Goal: Information Seeking & Learning: Learn about a topic

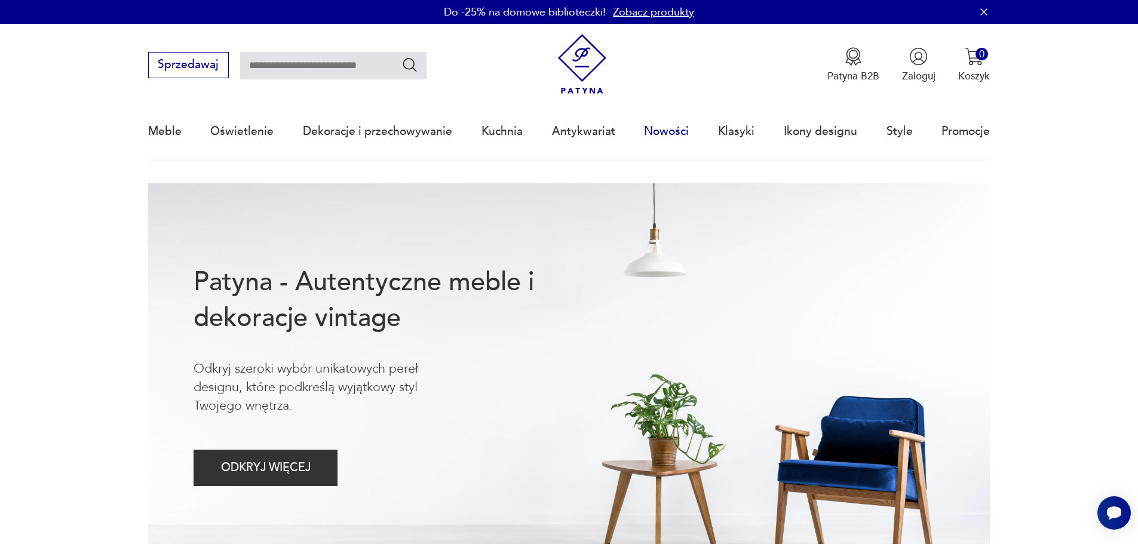
click at [668, 129] on link "Nowości" at bounding box center [666, 131] width 45 height 55
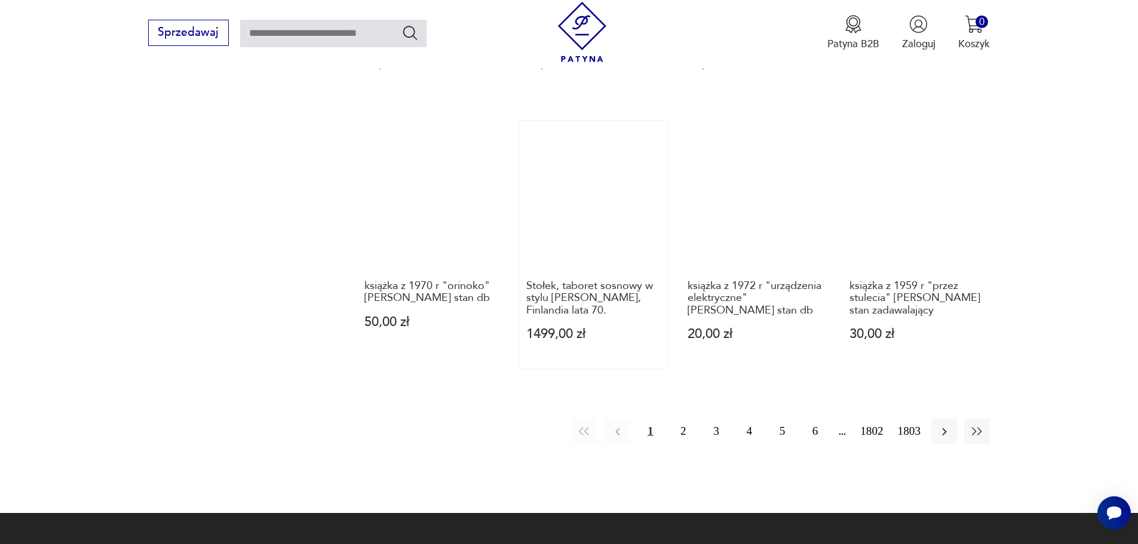
scroll to position [1157, 0]
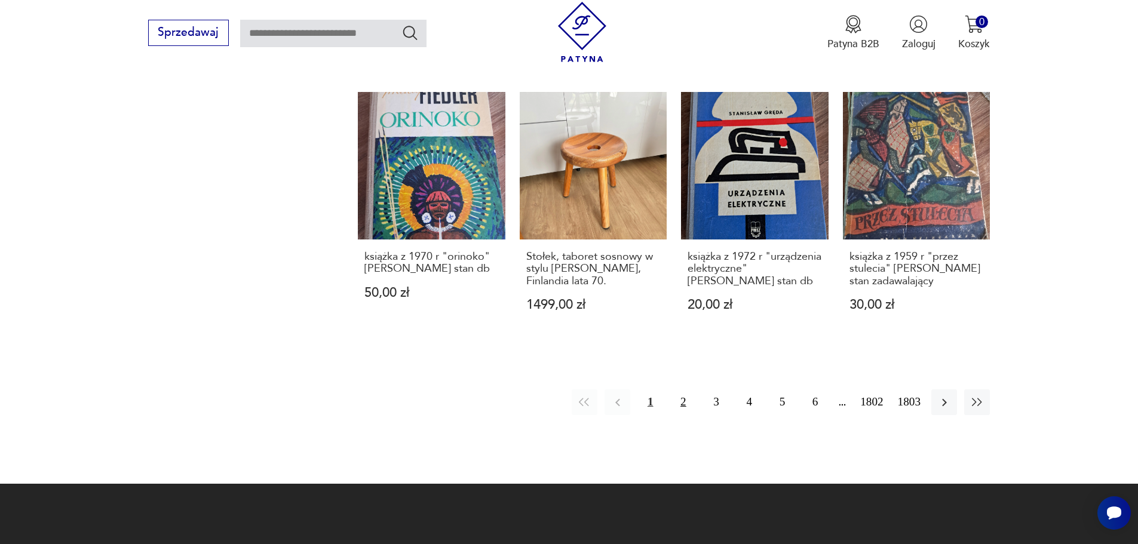
click at [679, 389] on button "2" at bounding box center [683, 402] width 26 height 26
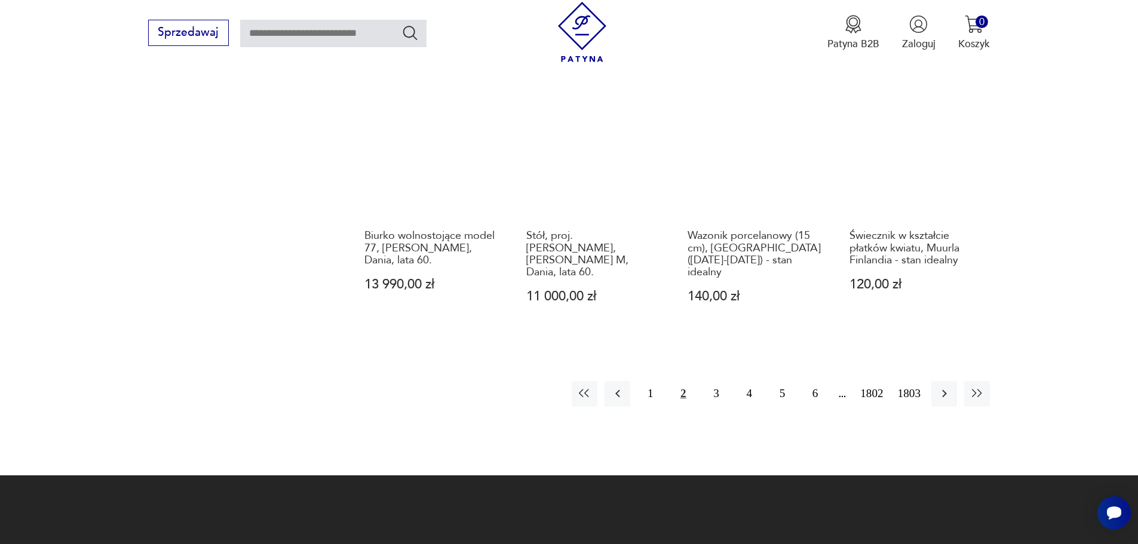
scroll to position [1194, 0]
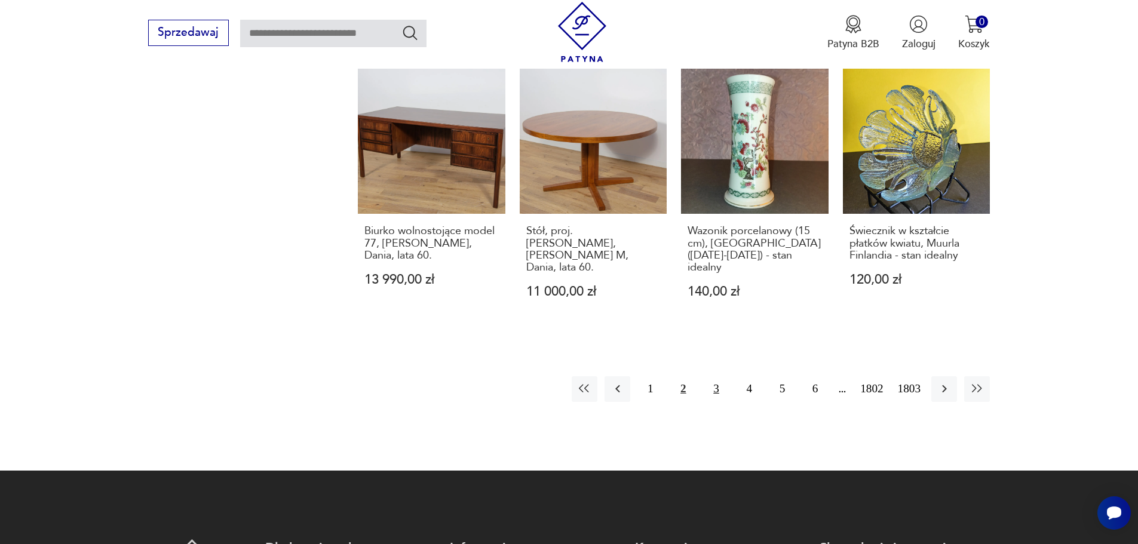
click at [717, 376] on button "3" at bounding box center [716, 389] width 26 height 26
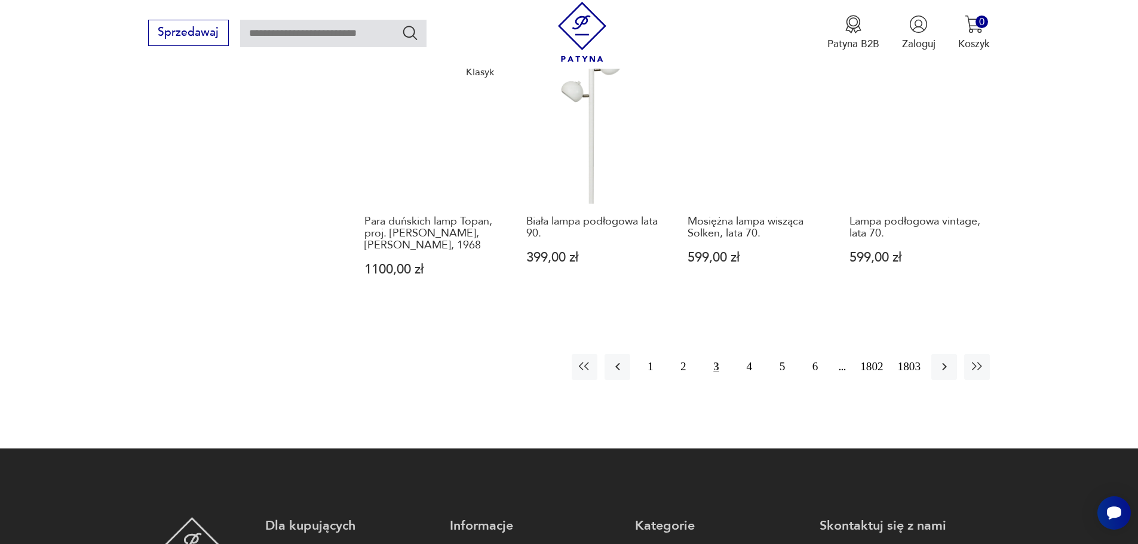
scroll to position [1218, 0]
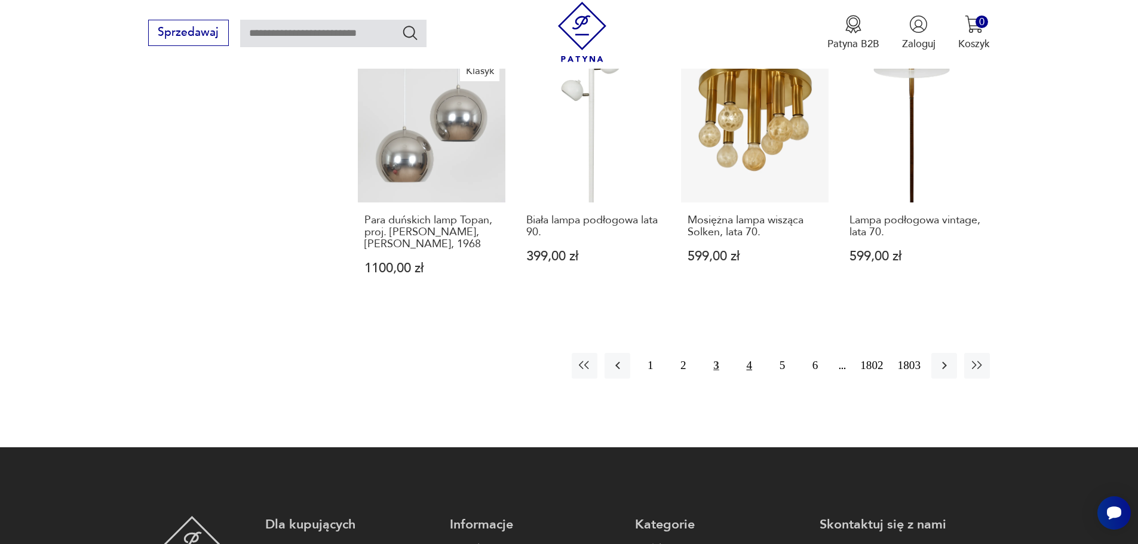
click at [748, 360] on button "4" at bounding box center [749, 366] width 26 height 26
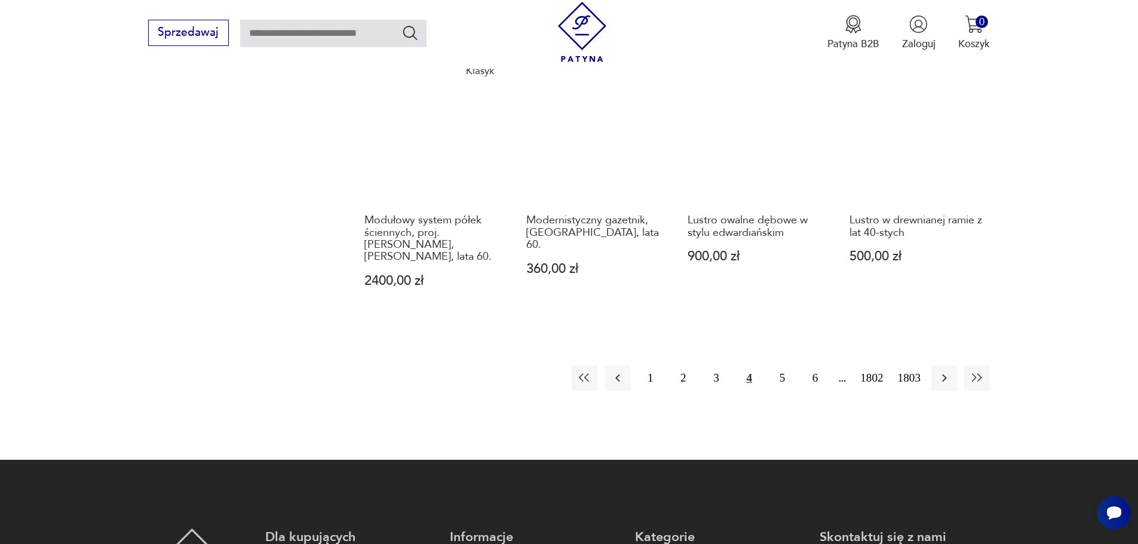
scroll to position [1218, 0]
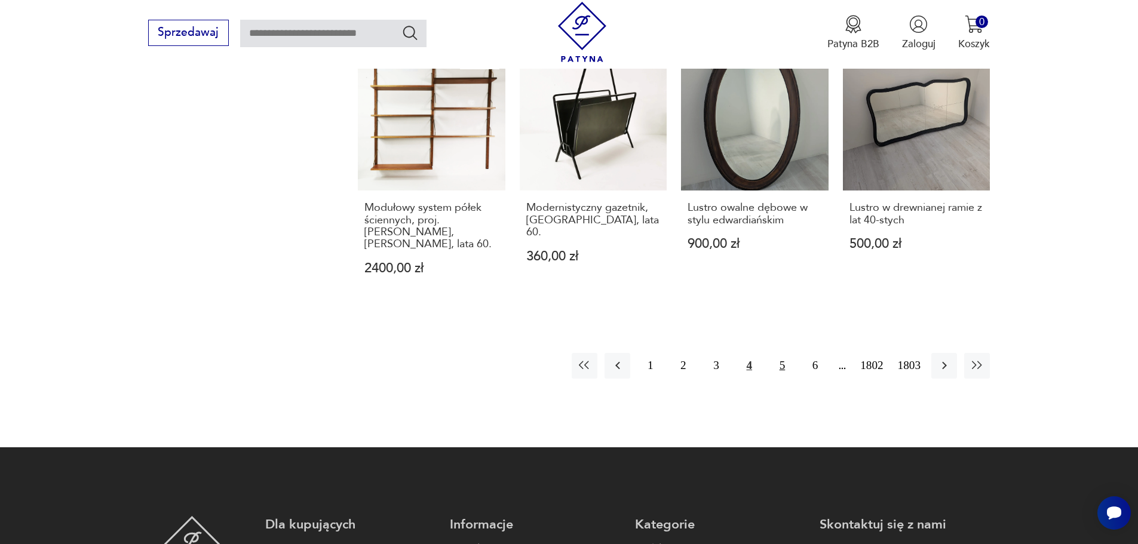
click at [780, 353] on button "5" at bounding box center [782, 366] width 26 height 26
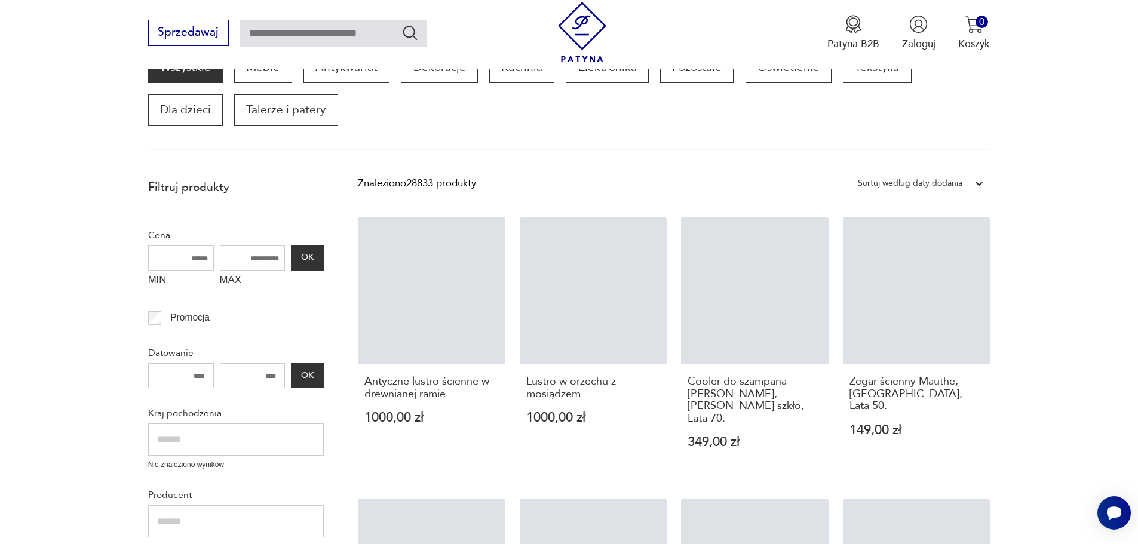
scroll to position [202, 0]
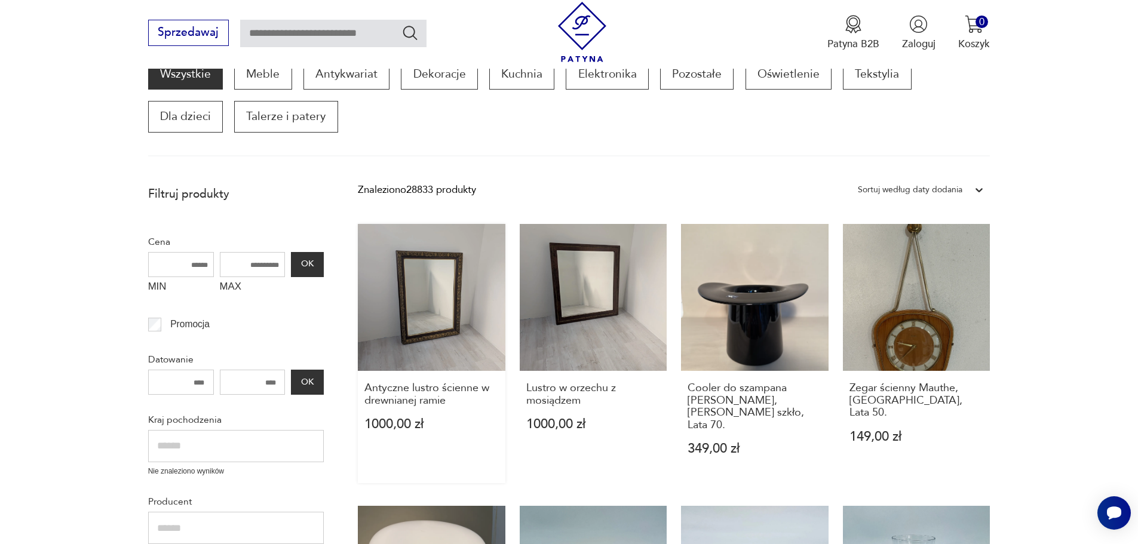
click at [425, 281] on link "Antyczne lustro ścienne w drewnianej ramie 1000,00 zł" at bounding box center [432, 353] width 148 height 259
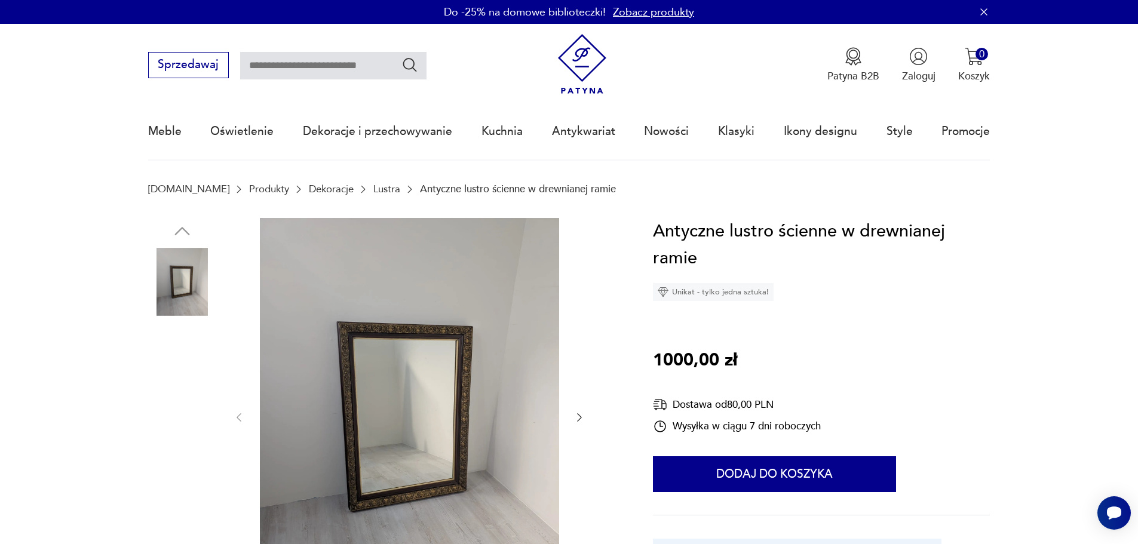
click at [175, 522] on img at bounding box center [182, 510] width 68 height 68
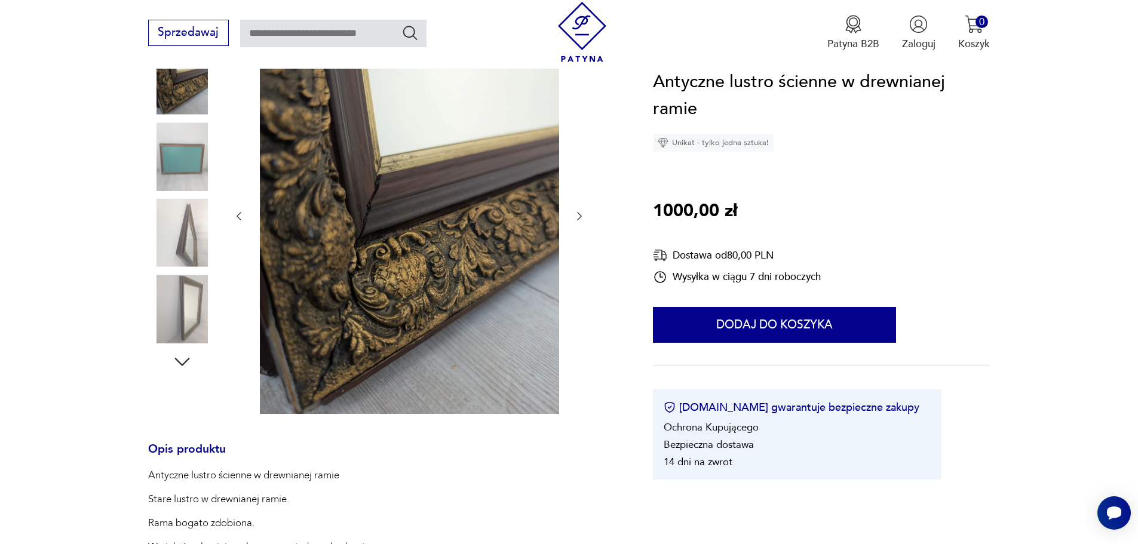
scroll to position [358, 0]
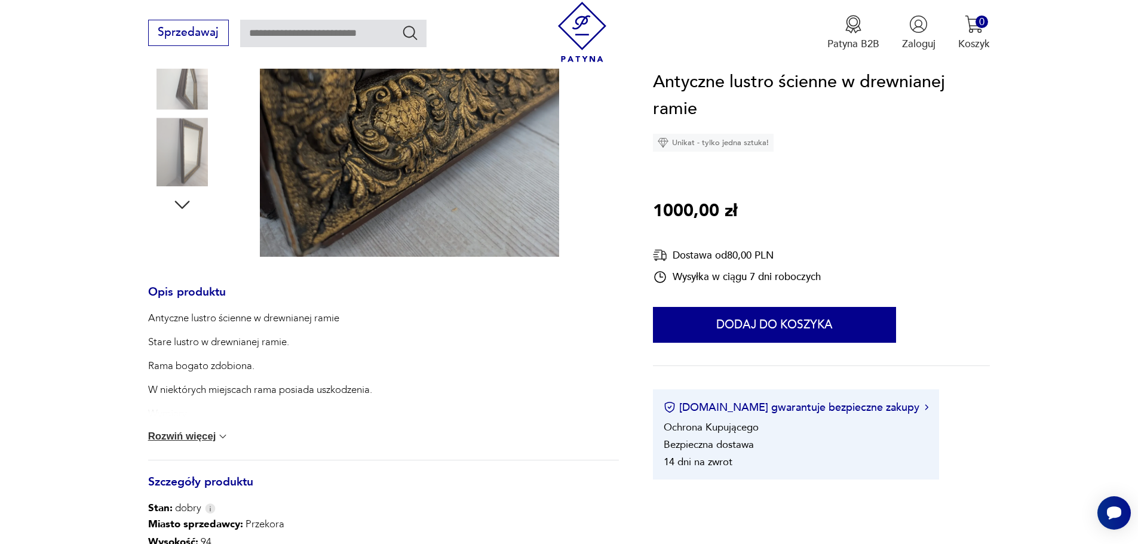
click at [194, 434] on button "Rozwiń więcej" at bounding box center [188, 437] width 81 height 12
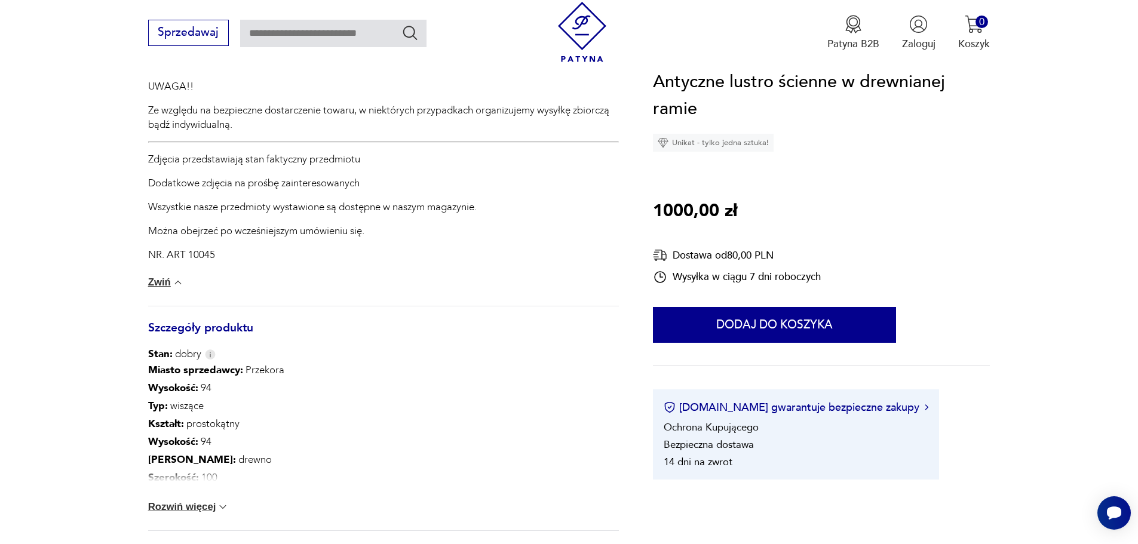
scroll to position [836, 0]
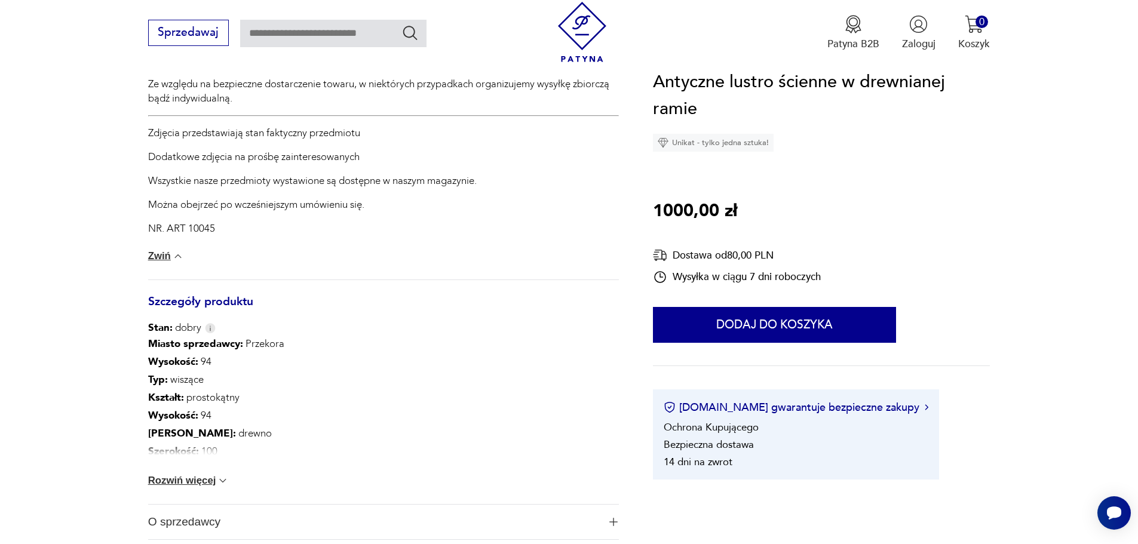
click at [188, 477] on button "Rozwiń więcej" at bounding box center [188, 481] width 81 height 12
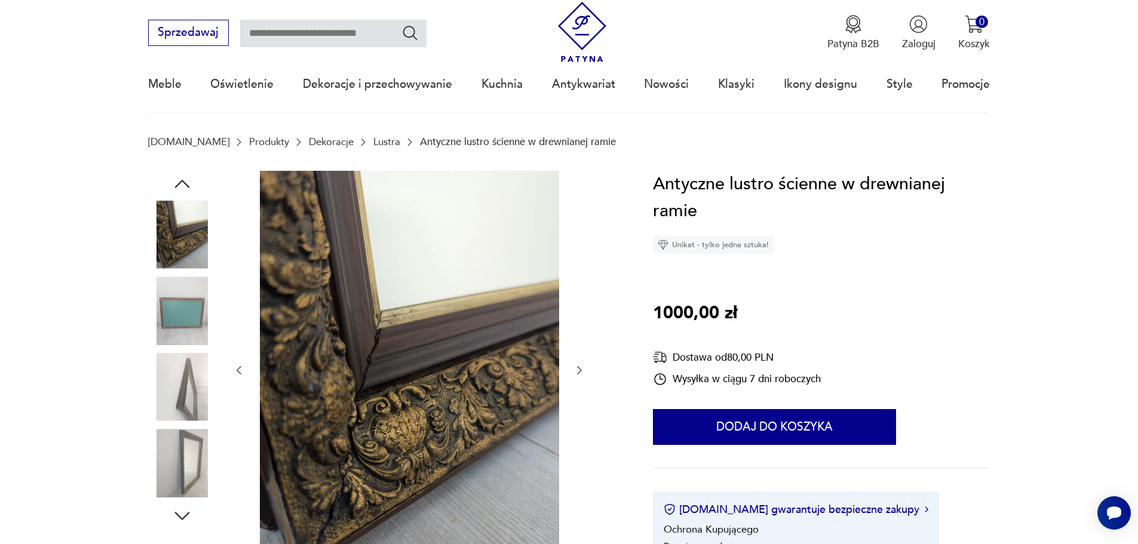
scroll to position [0, 0]
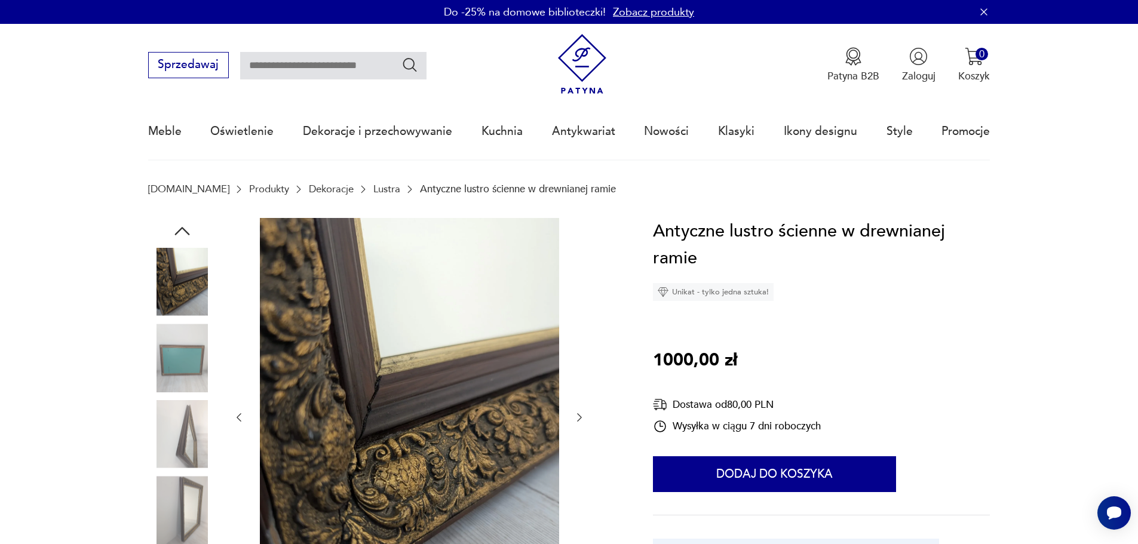
click at [185, 227] on icon "button" at bounding box center [181, 230] width 21 height 21
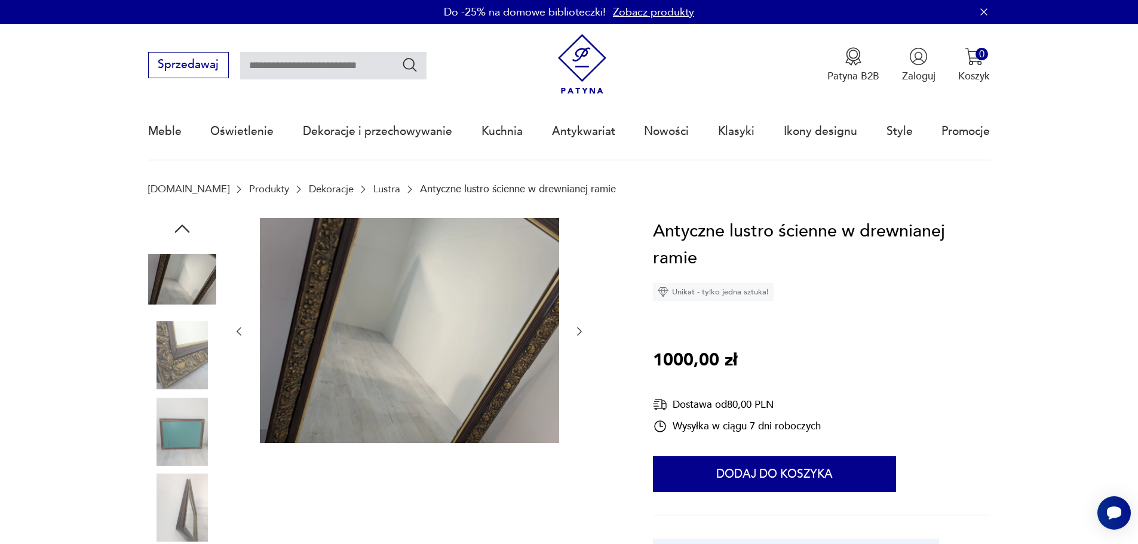
click at [176, 225] on icon "button" at bounding box center [181, 228] width 21 height 21
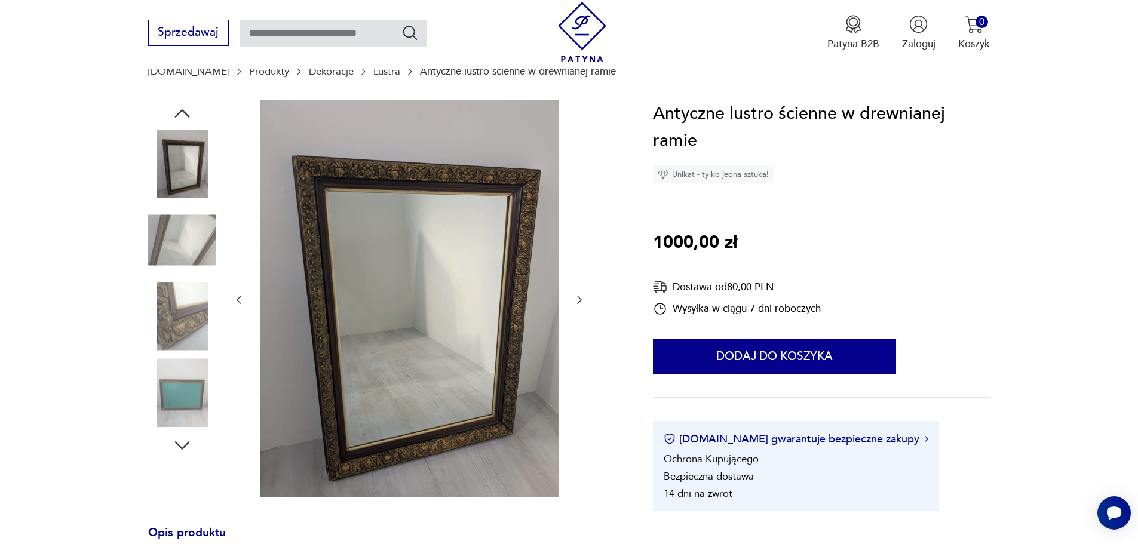
scroll to position [119, 0]
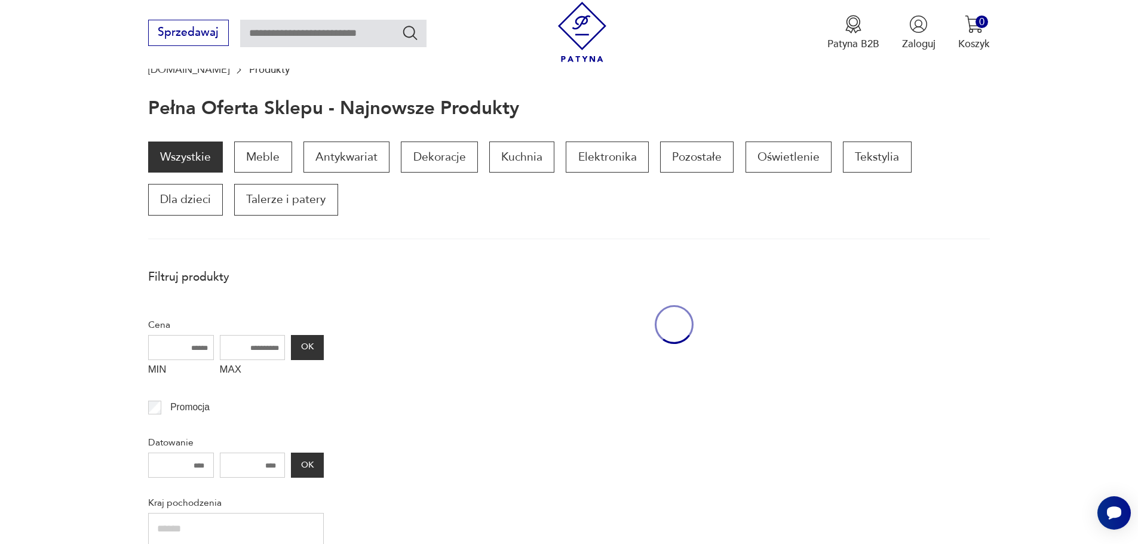
scroll to position [202, 0]
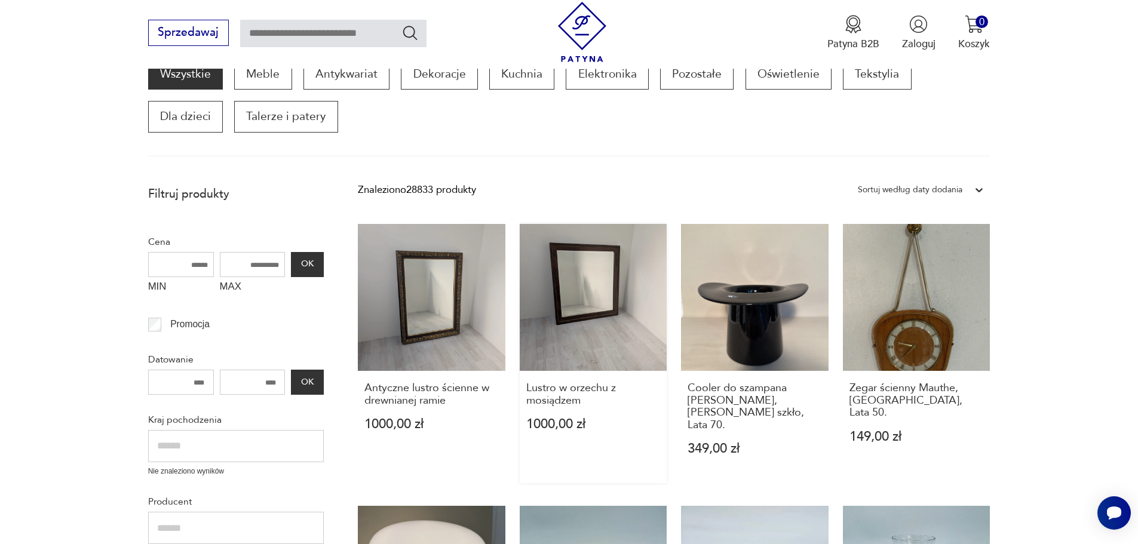
click at [613, 275] on link "Lustro w orzechu z mosiądzem 1000,00 zł" at bounding box center [594, 353] width 148 height 259
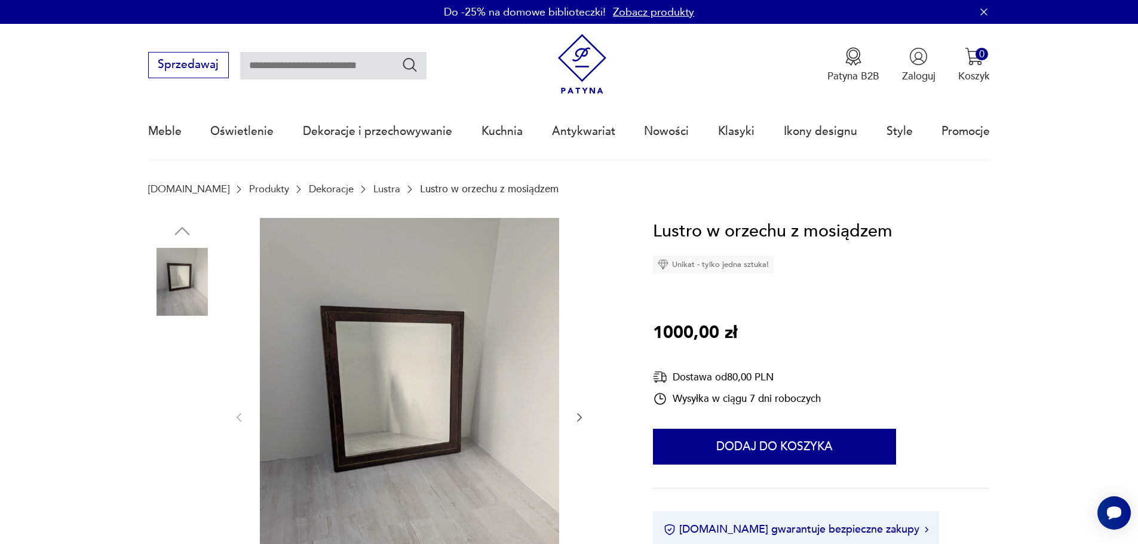
click at [183, 355] on img at bounding box center [182, 358] width 68 height 68
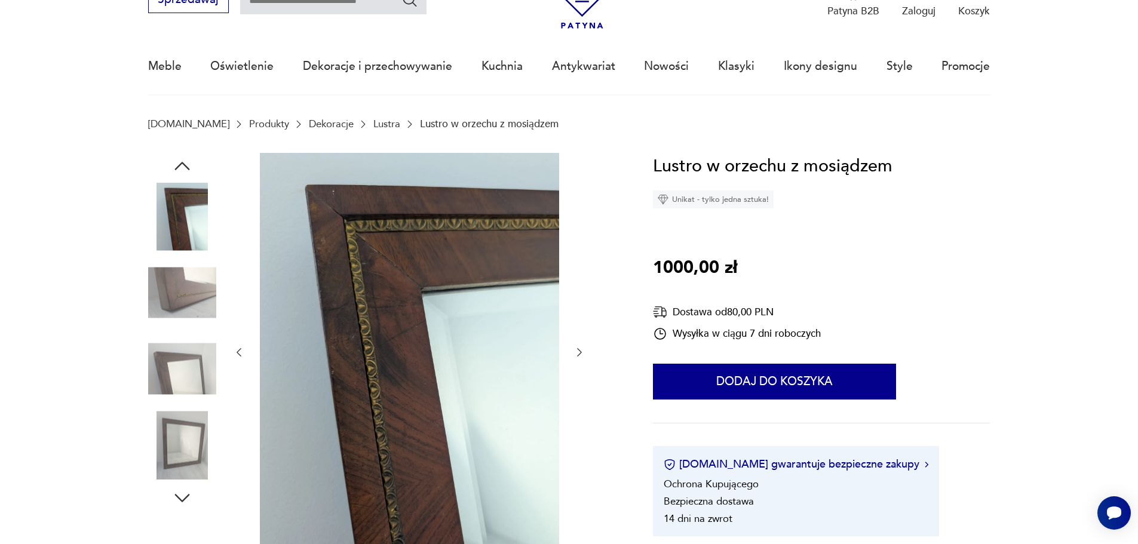
scroll to position [60, 0]
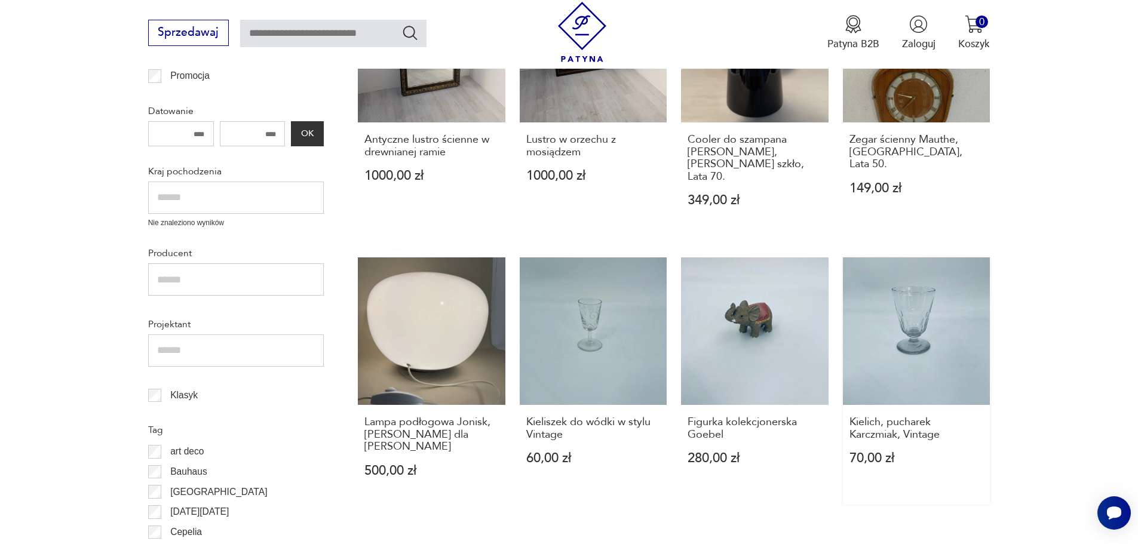
scroll to position [501, 0]
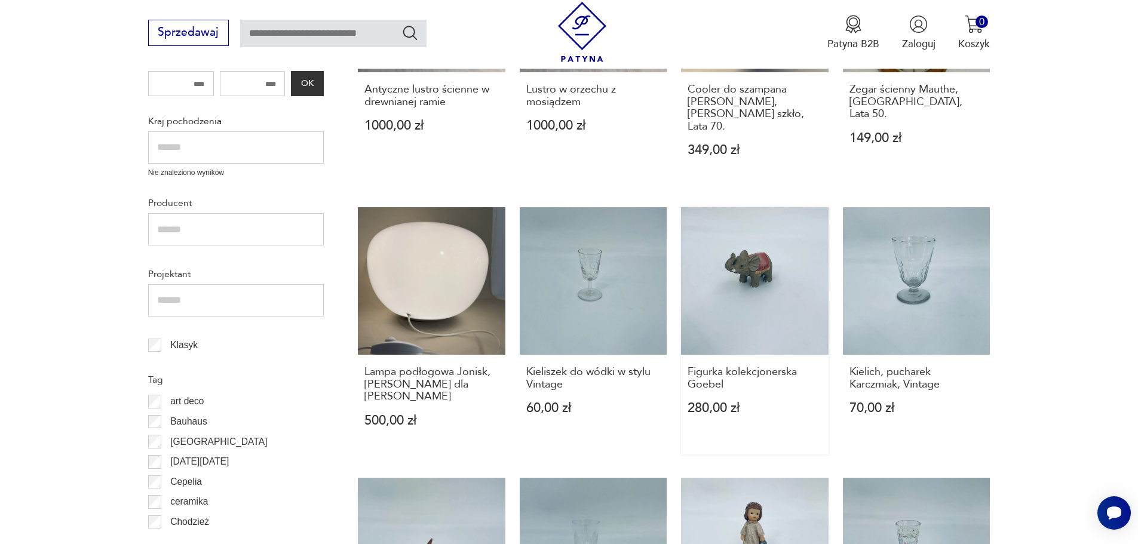
click at [757, 247] on link "Figurka kolekcjonerska Goebel 280,00 zł" at bounding box center [755, 330] width 148 height 247
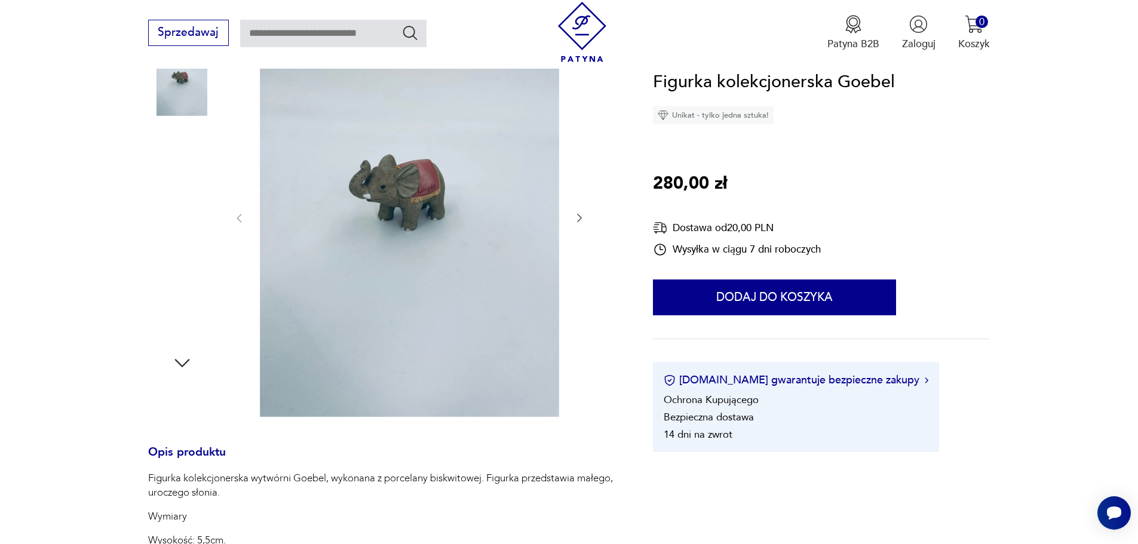
scroll to position [179, 0]
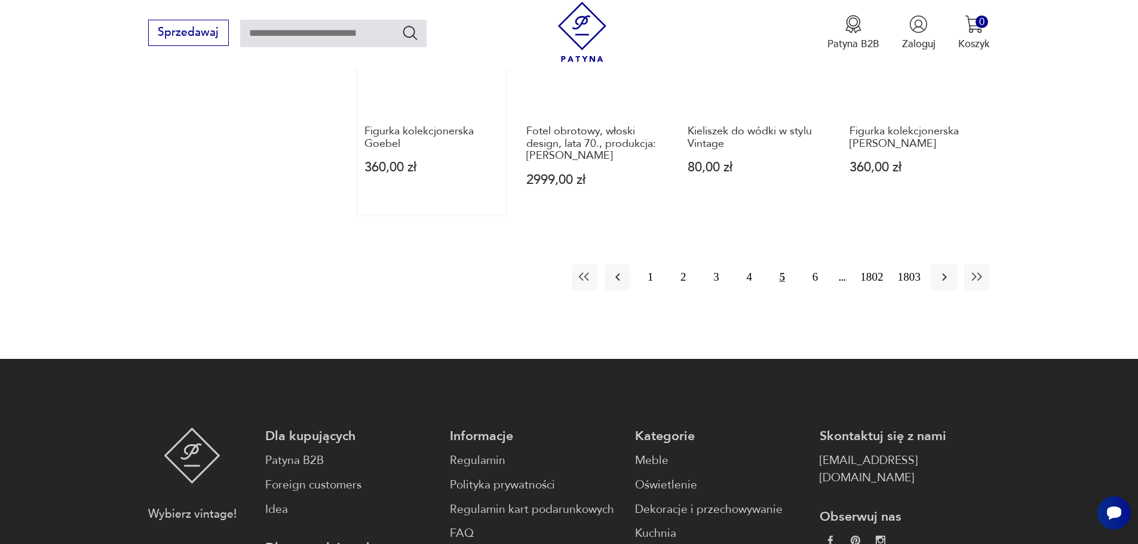
scroll to position [1337, 0]
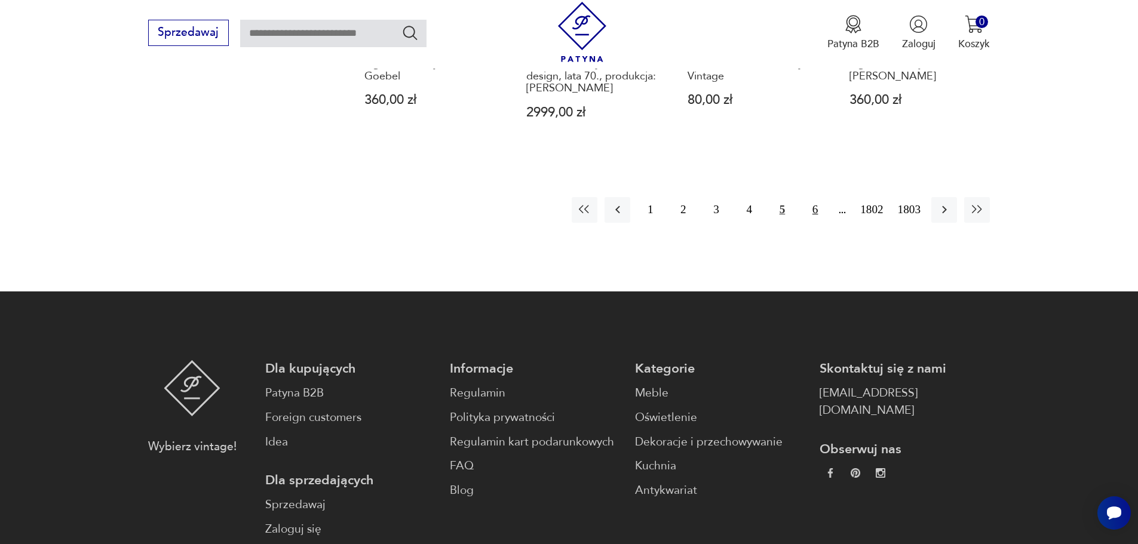
click at [813, 197] on button "6" at bounding box center [815, 210] width 26 height 26
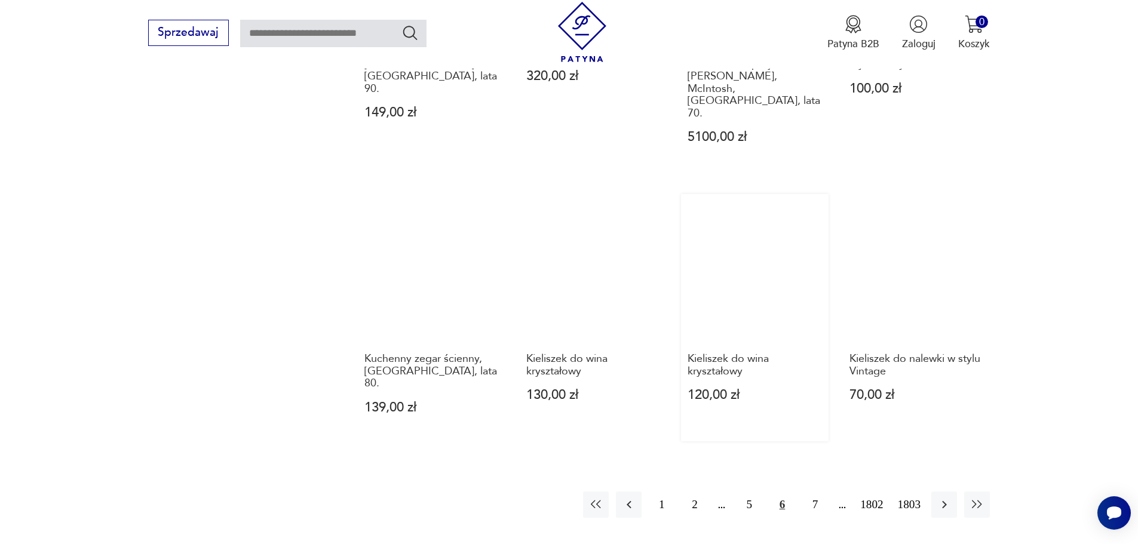
scroll to position [1098, 0]
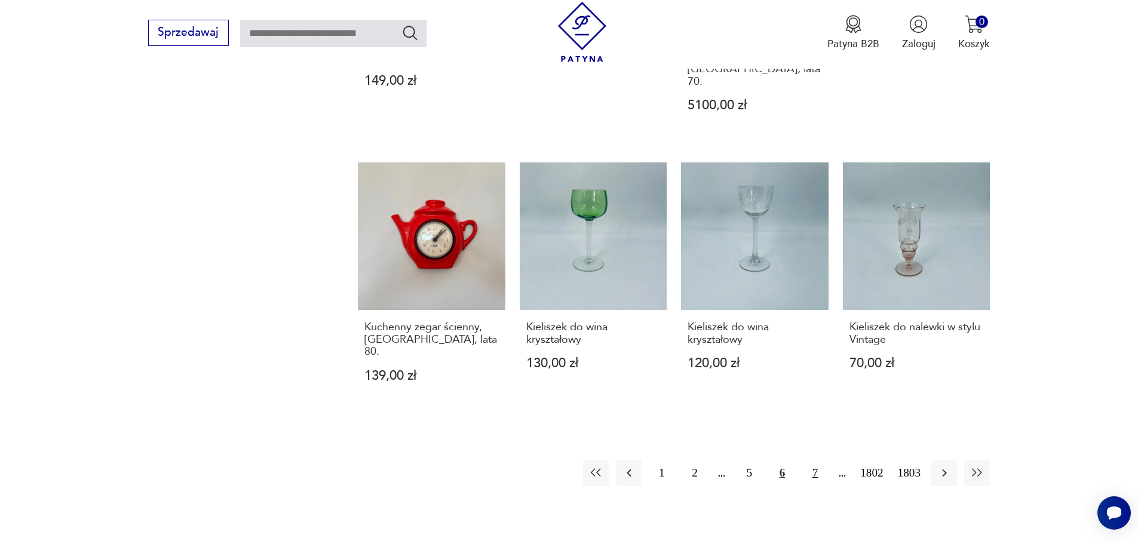
click at [818, 460] on button "7" at bounding box center [815, 473] width 26 height 26
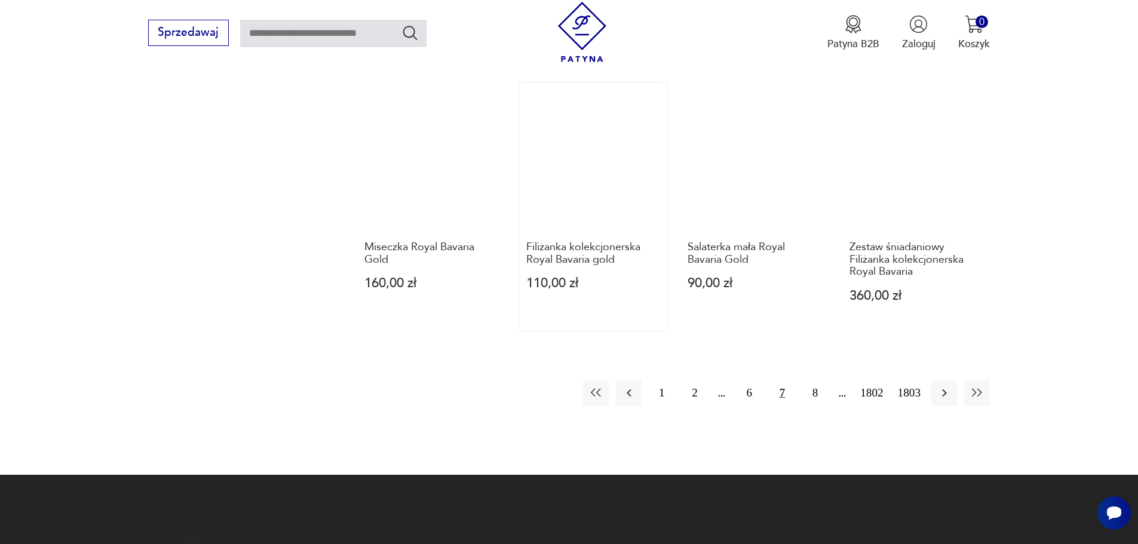
scroll to position [1158, 0]
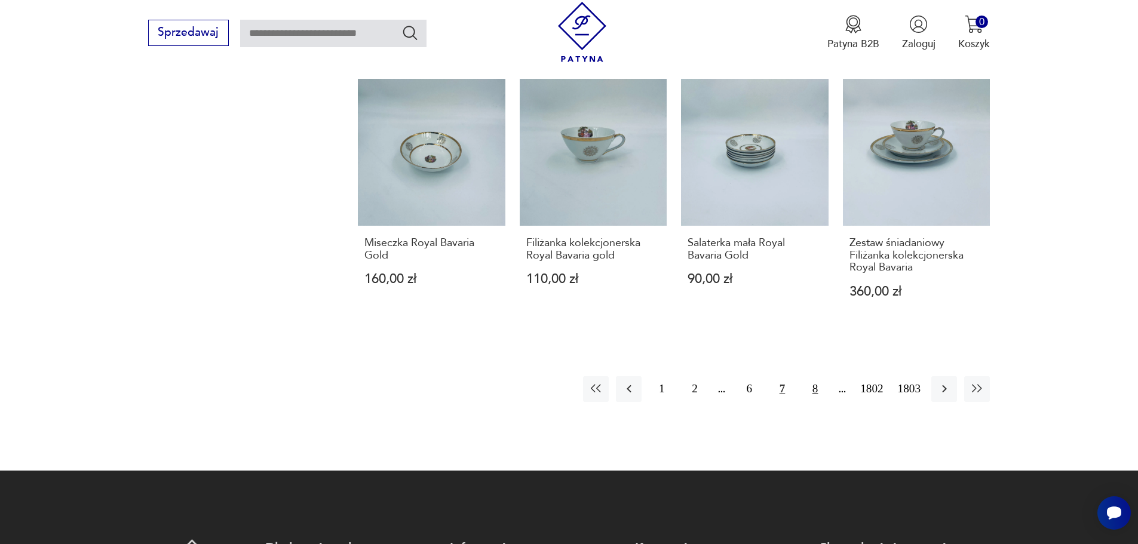
click at [811, 385] on button "8" at bounding box center [815, 389] width 26 height 26
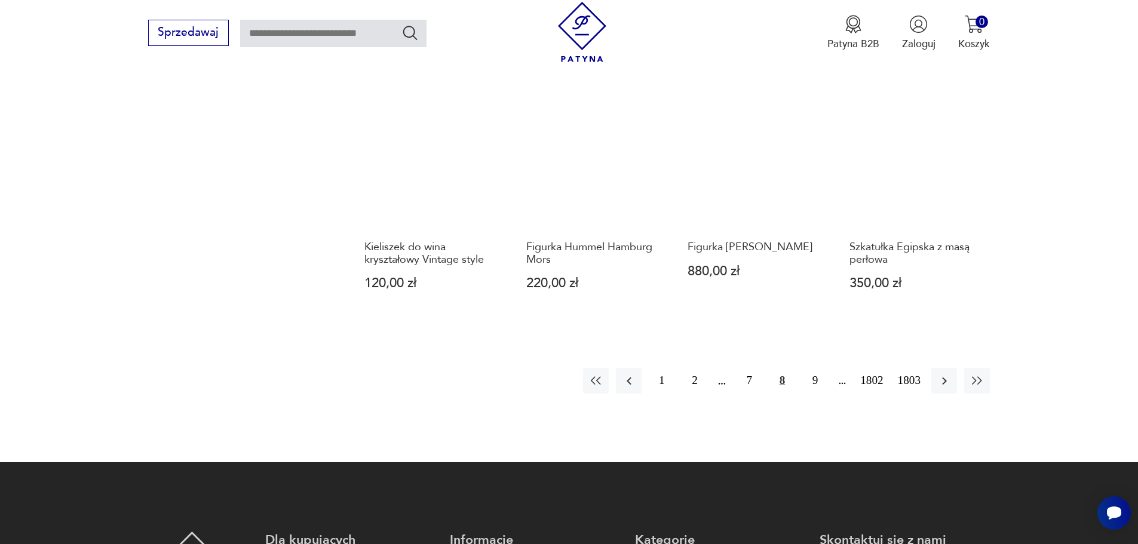
scroll to position [1218, 0]
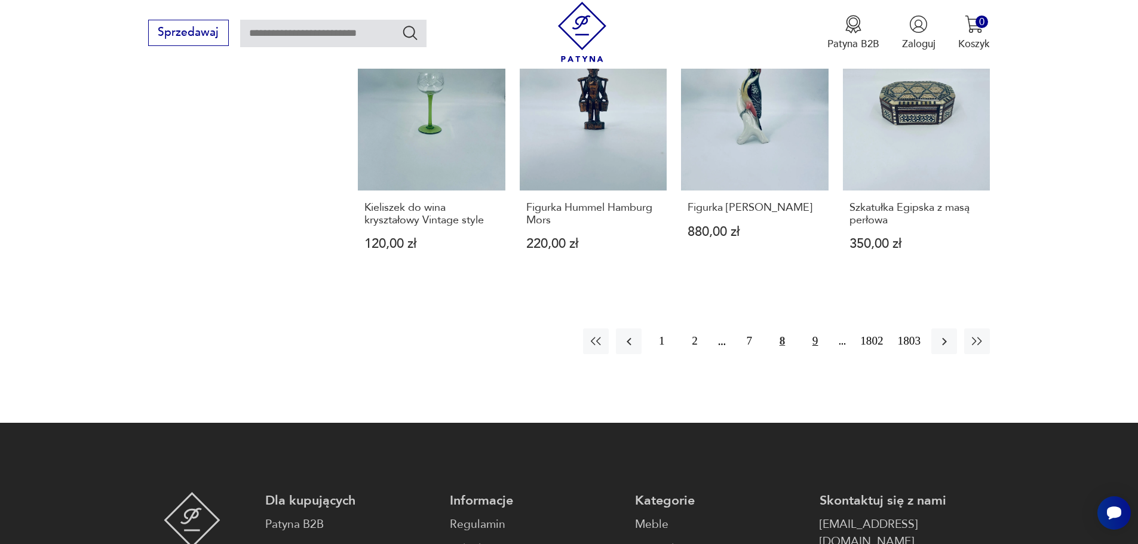
click at [817, 328] on button "9" at bounding box center [815, 341] width 26 height 26
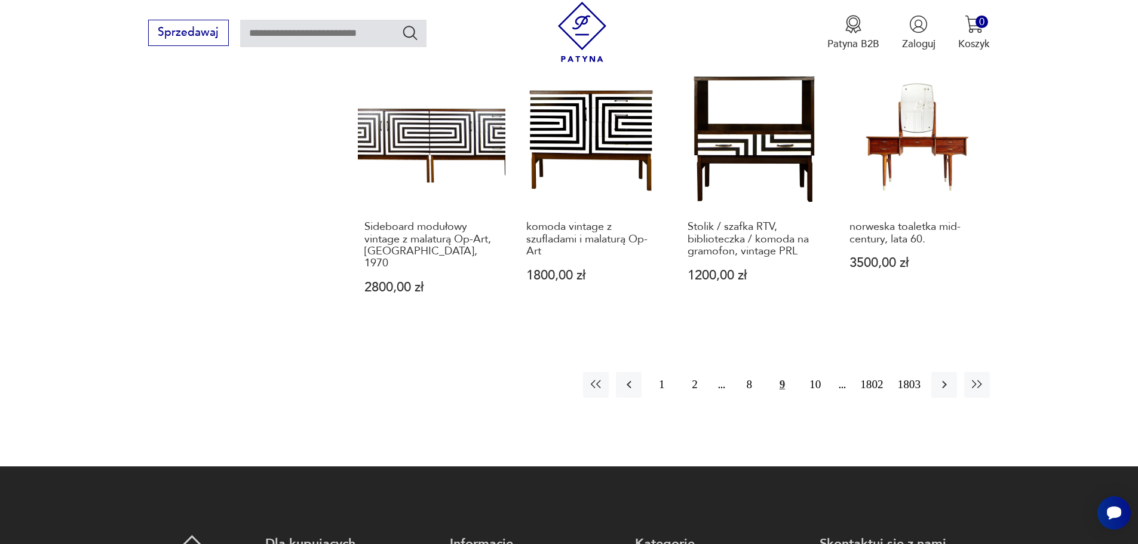
scroll to position [1218, 0]
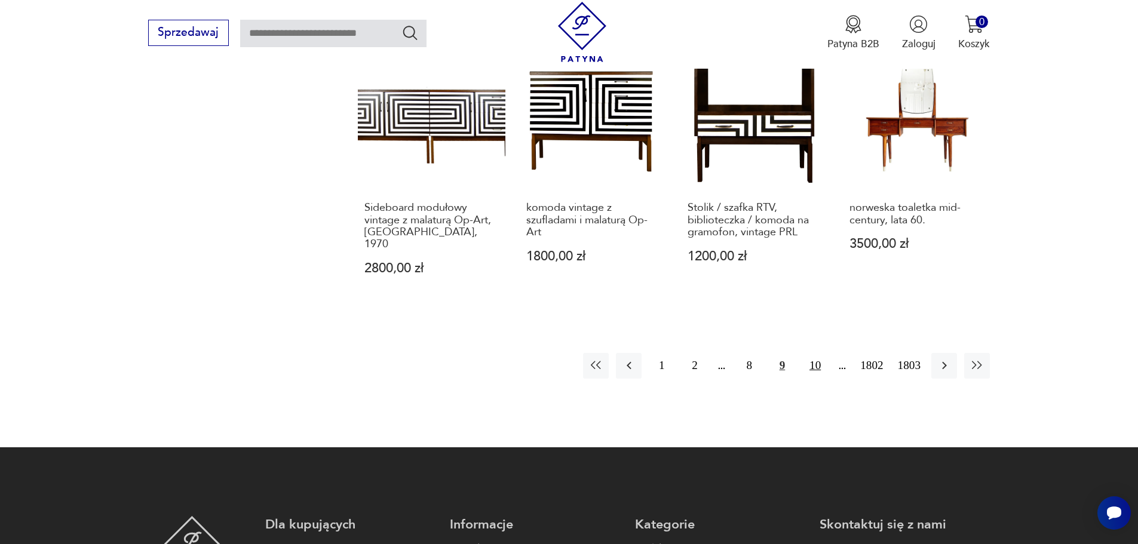
click at [814, 353] on button "10" at bounding box center [815, 366] width 26 height 26
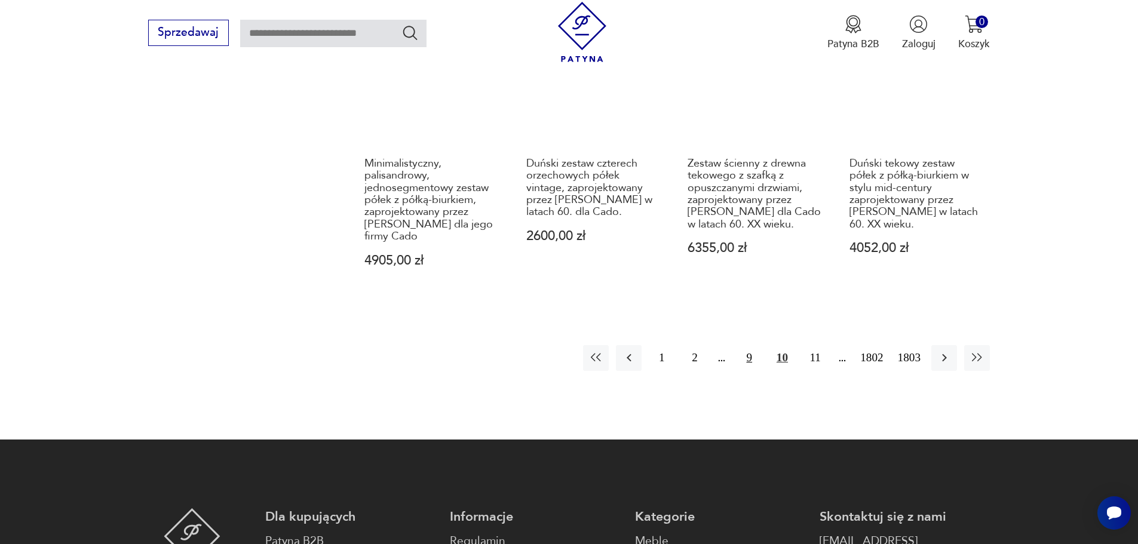
scroll to position [1337, 0]
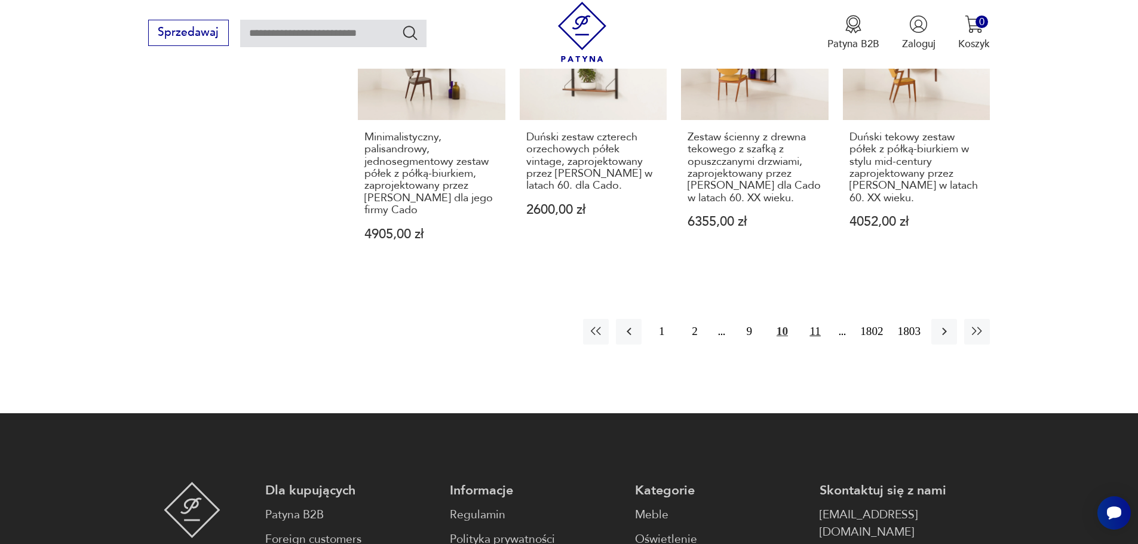
click at [815, 319] on button "11" at bounding box center [815, 332] width 26 height 26
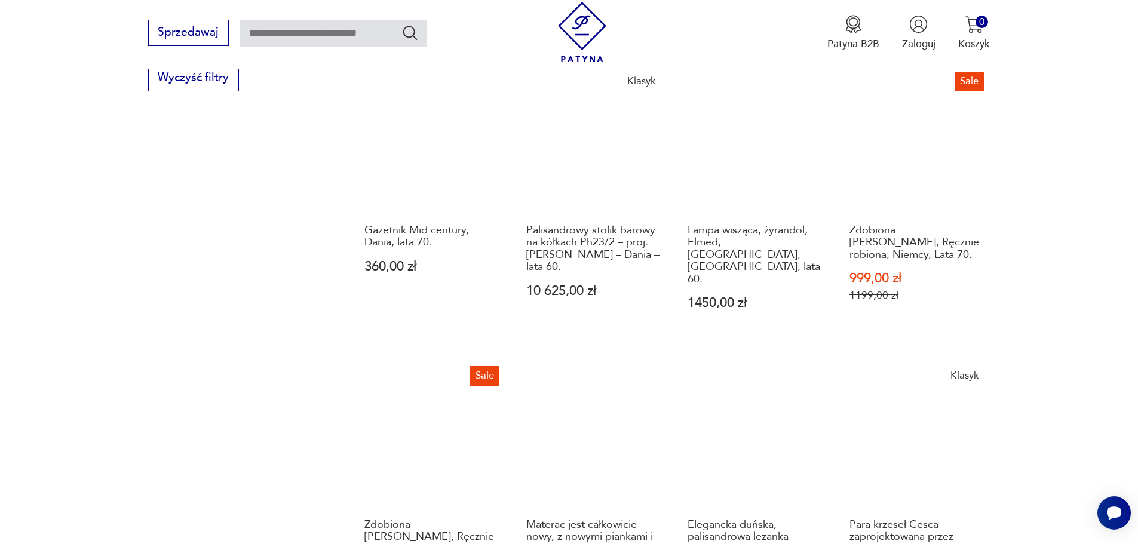
scroll to position [979, 0]
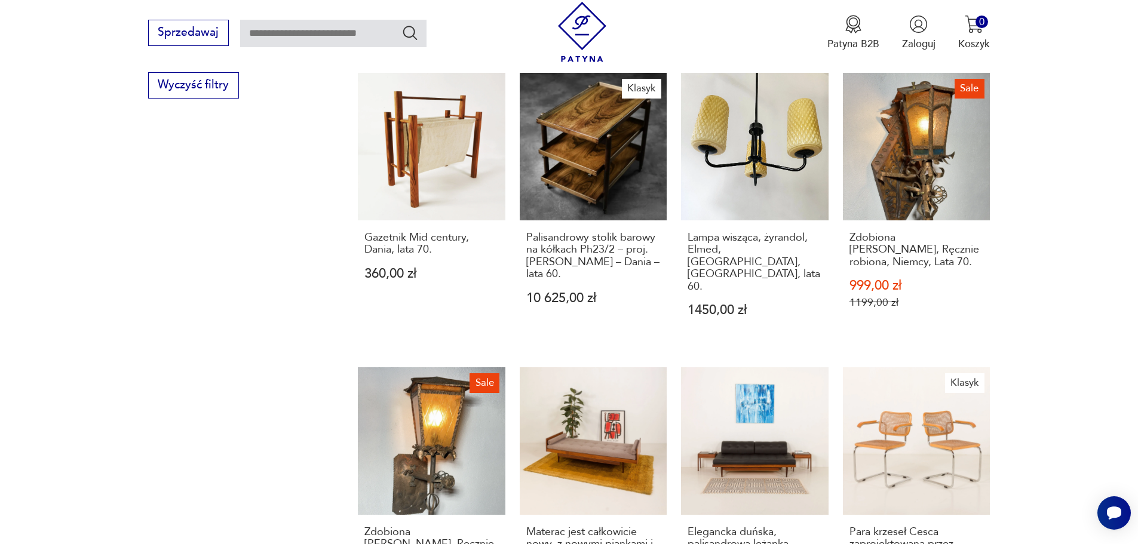
click at [313, 35] on input "text" at bounding box center [333, 33] width 186 height 27
type input "*****"
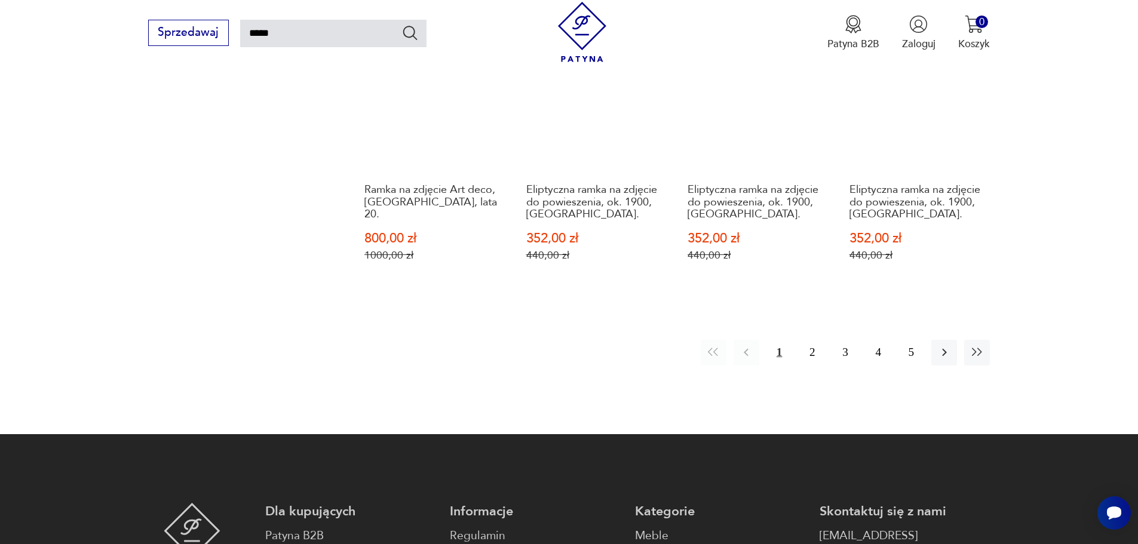
scroll to position [1263, 0]
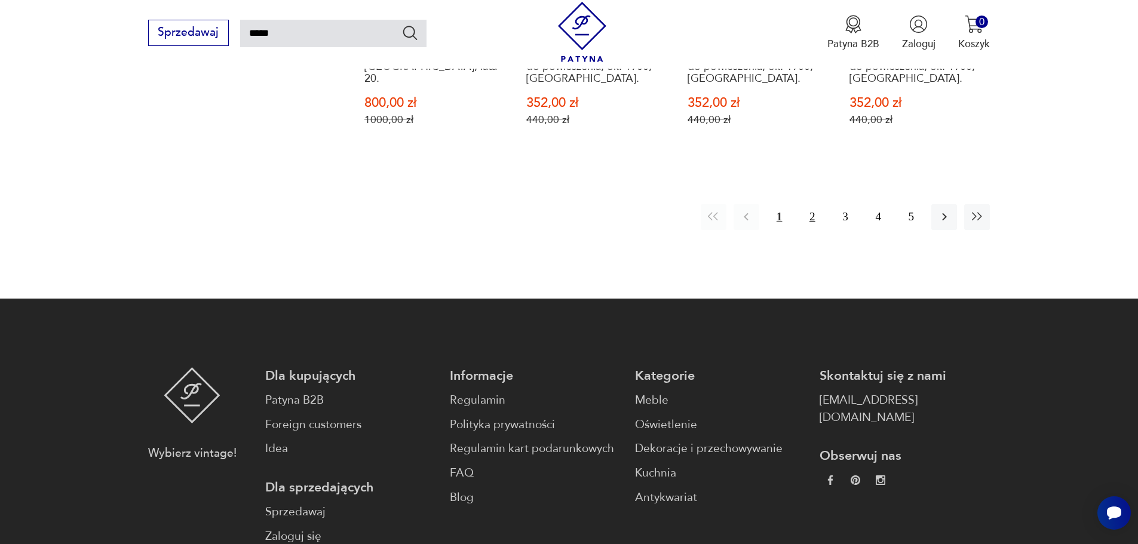
click at [812, 204] on button "2" at bounding box center [812, 217] width 26 height 26
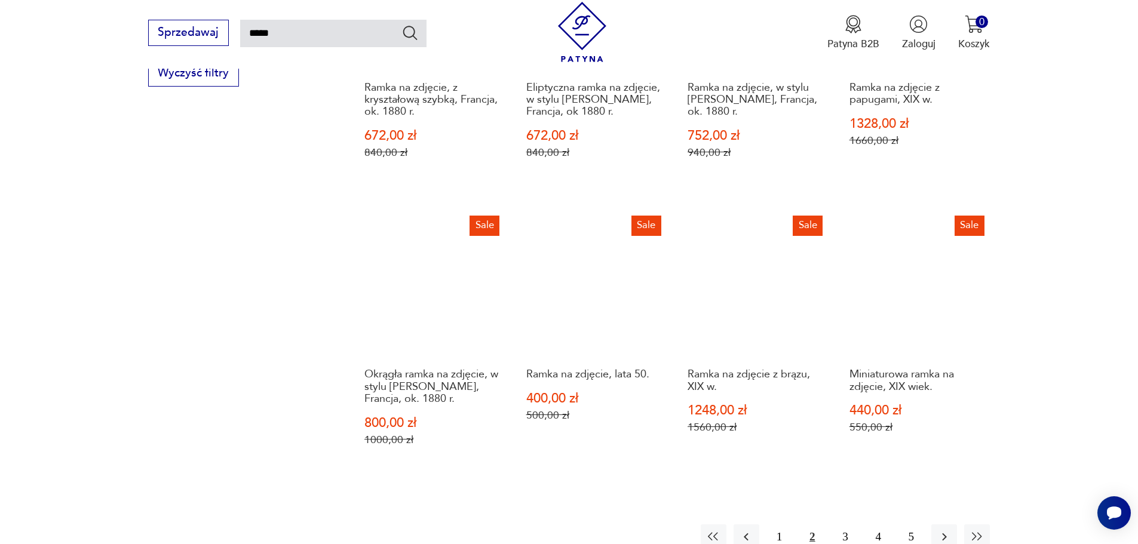
scroll to position [964, 0]
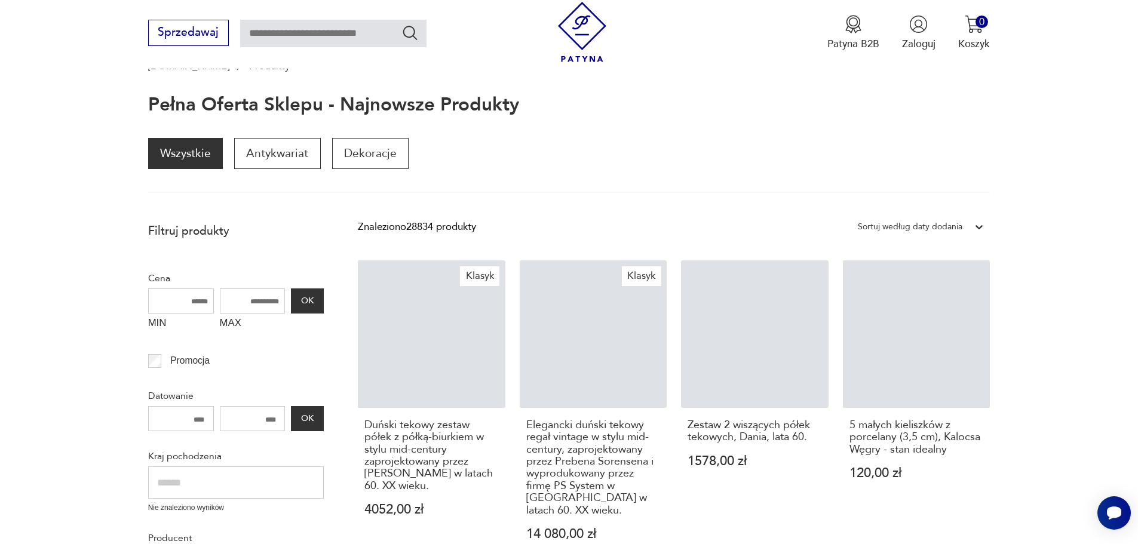
scroll to position [160, 0]
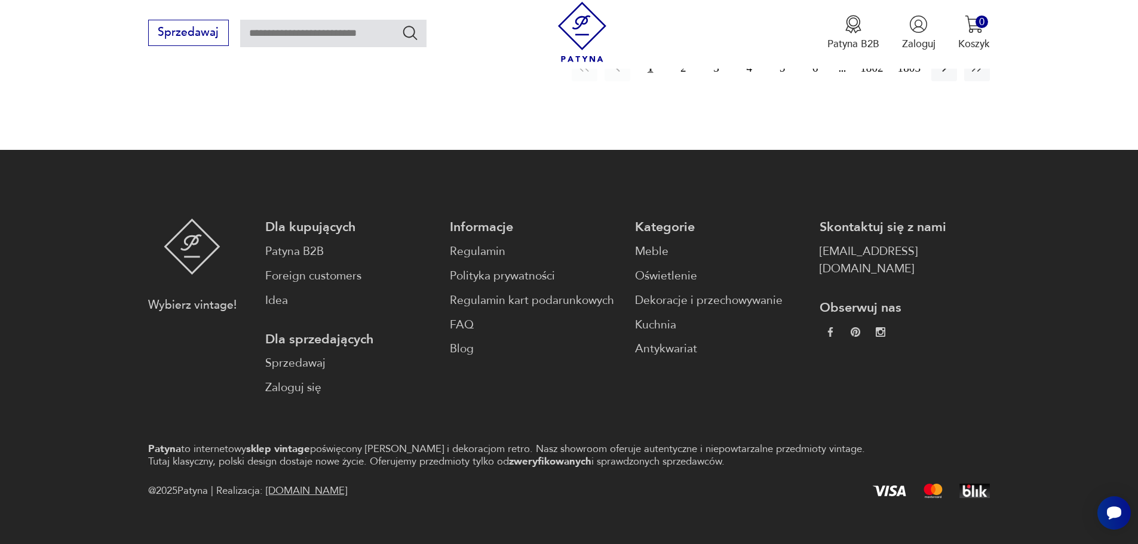
scroll to position [1503, 0]
